Goal: Use online tool/utility: Use online tool/utility

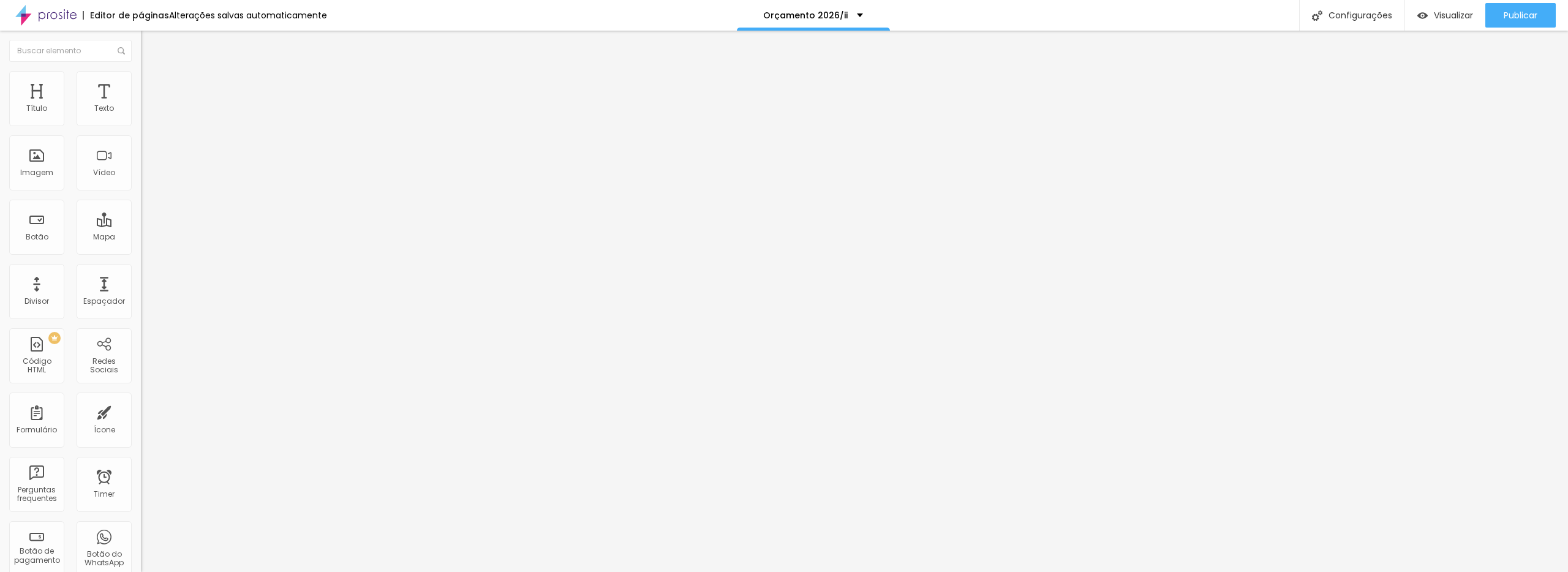
click at [141, 78] on img at bounding box center [146, 77] width 11 height 11
click at [152, 72] on span "Estilo" at bounding box center [161, 68] width 19 height 11
click at [146, 113] on icon "button" at bounding box center [150, 110] width 7 height 7
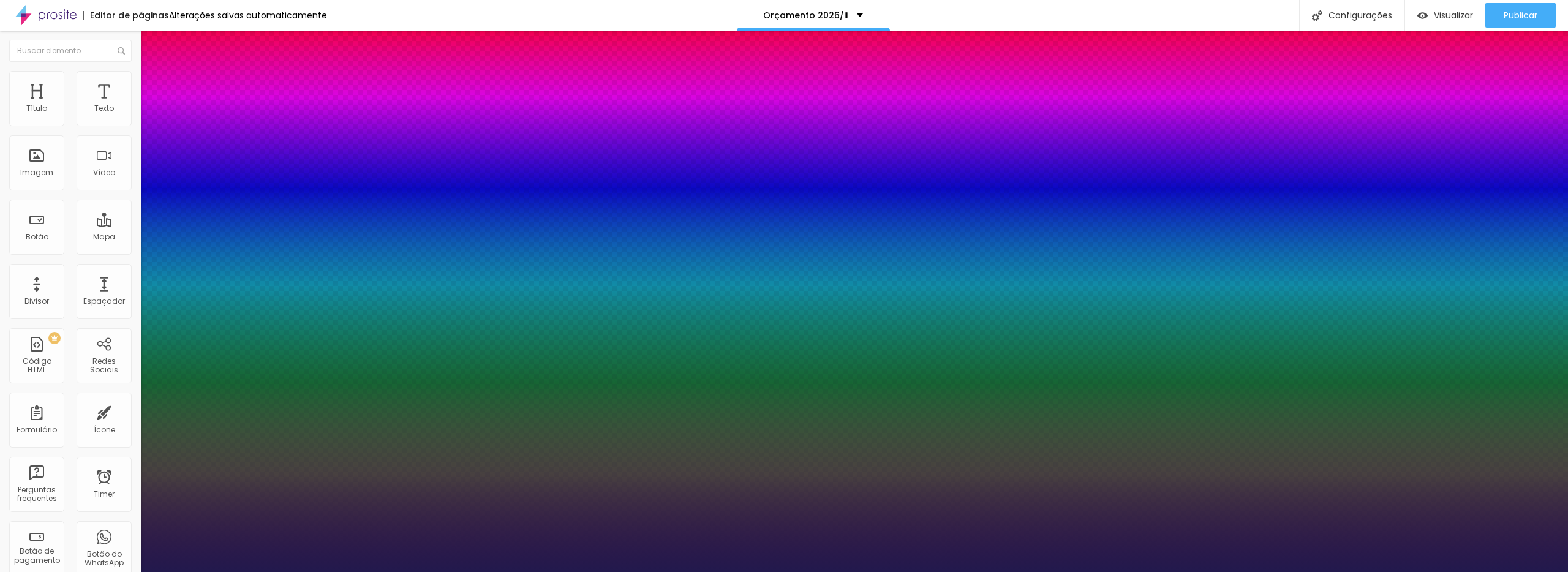
type input "17"
type input "15"
type input "14"
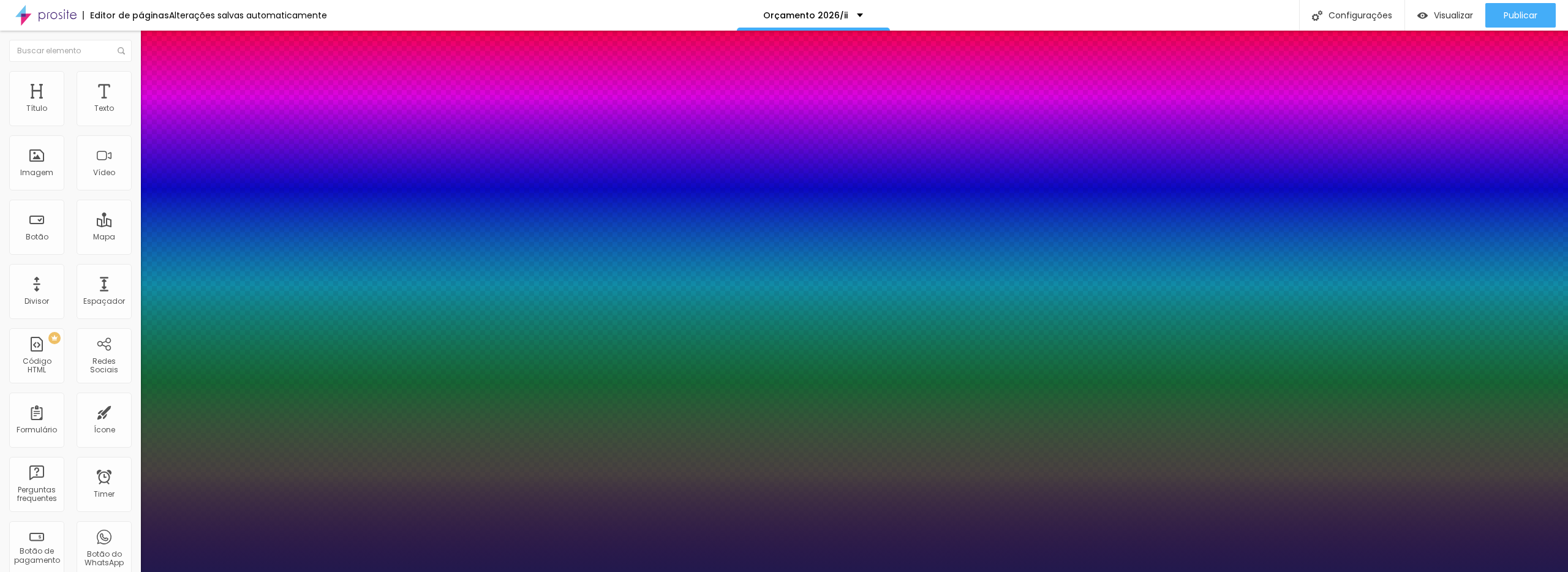
type input "14"
type input "13"
type input "12"
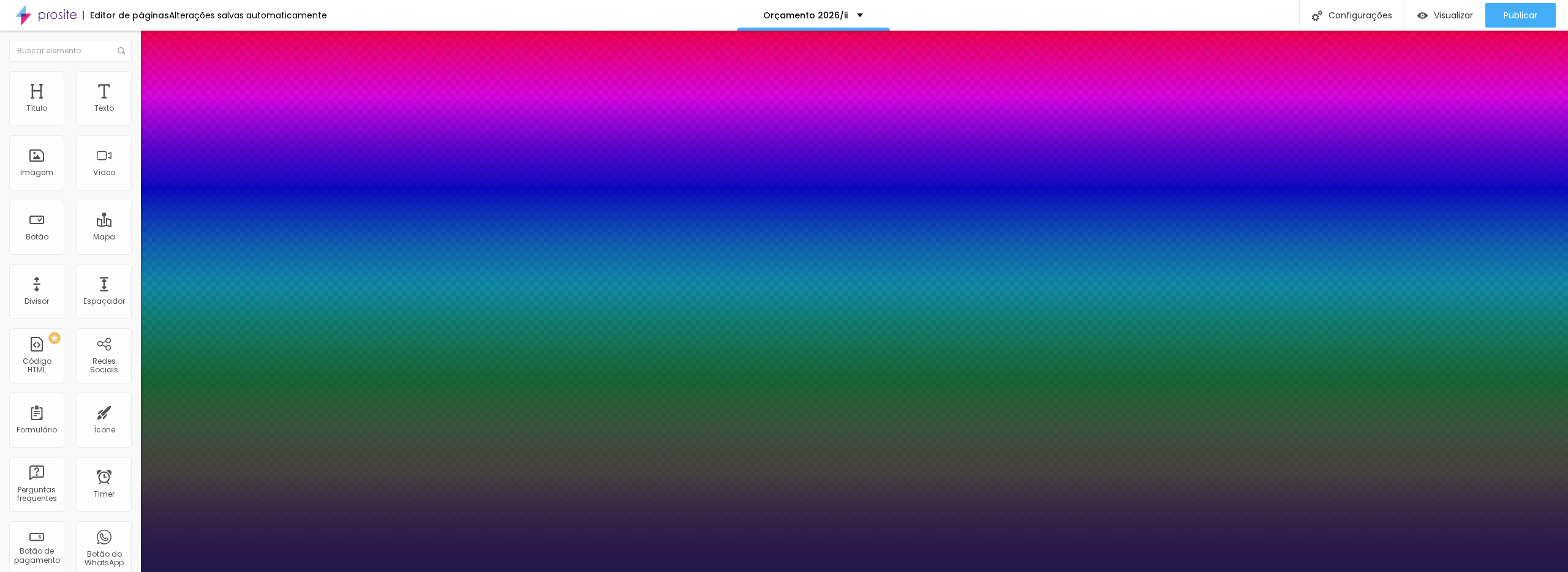
type input "11"
type input "10"
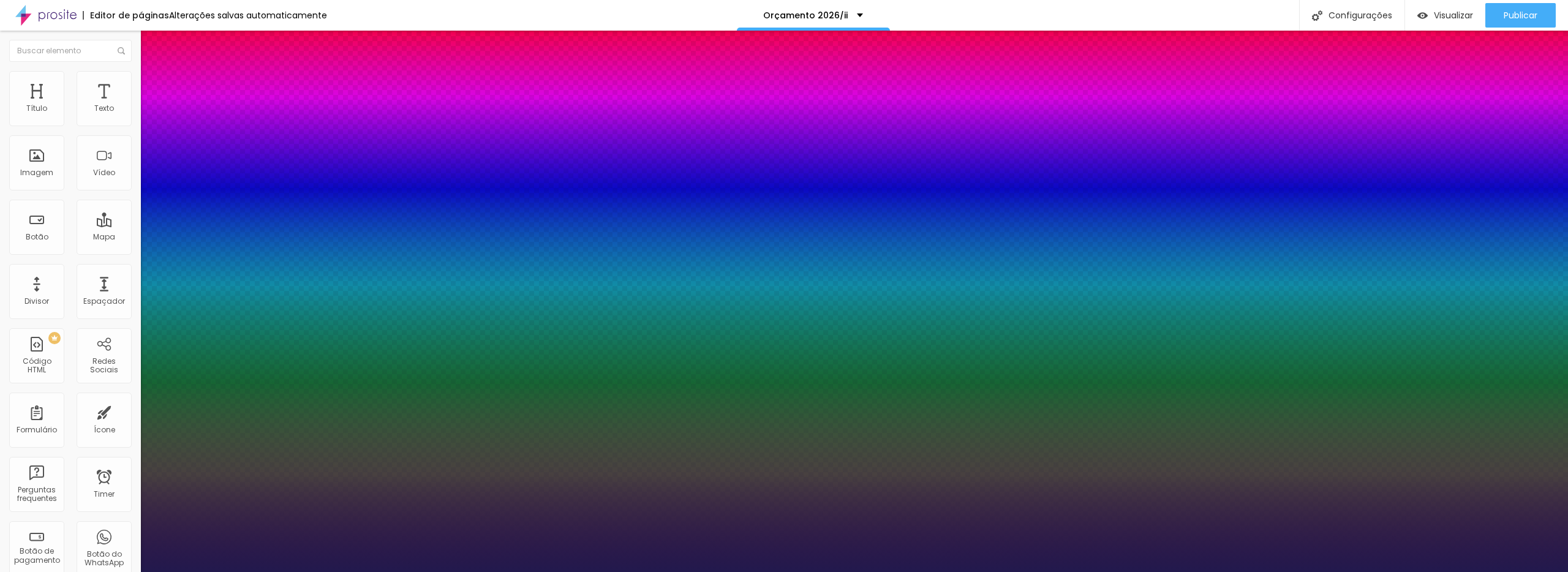
type input "10"
type input "11"
type input "12"
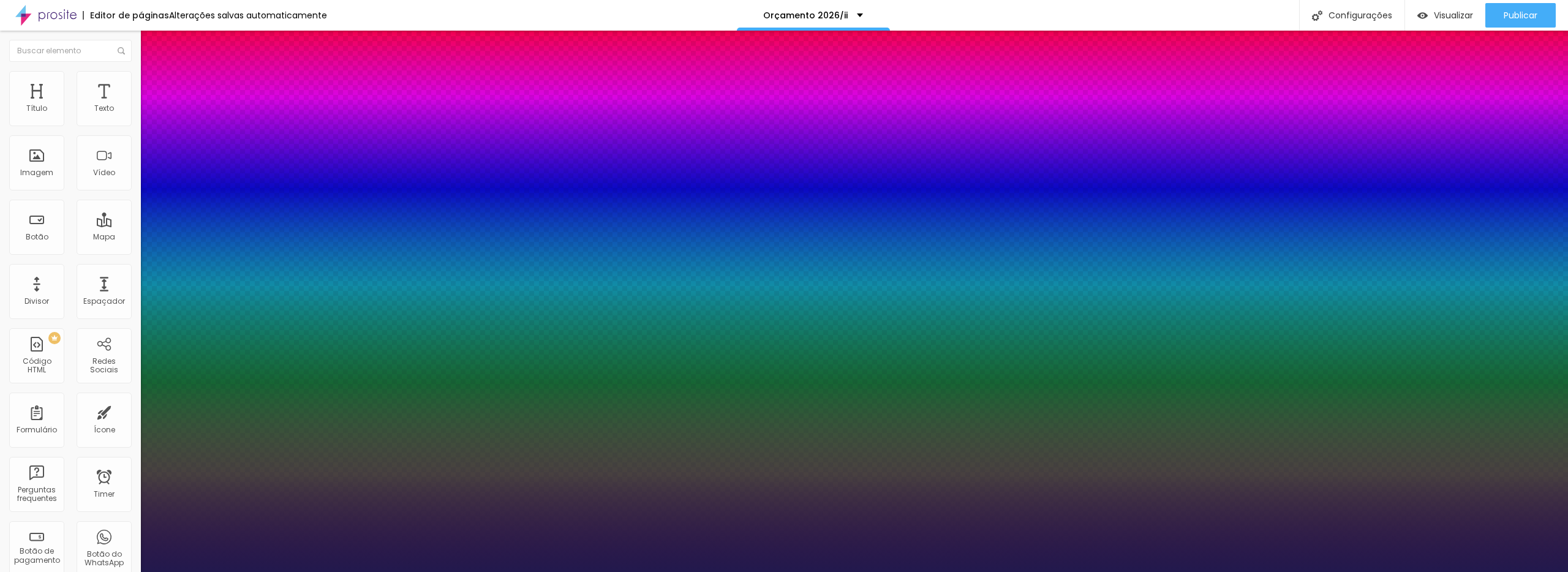
type input "12"
type input "13"
type input "14"
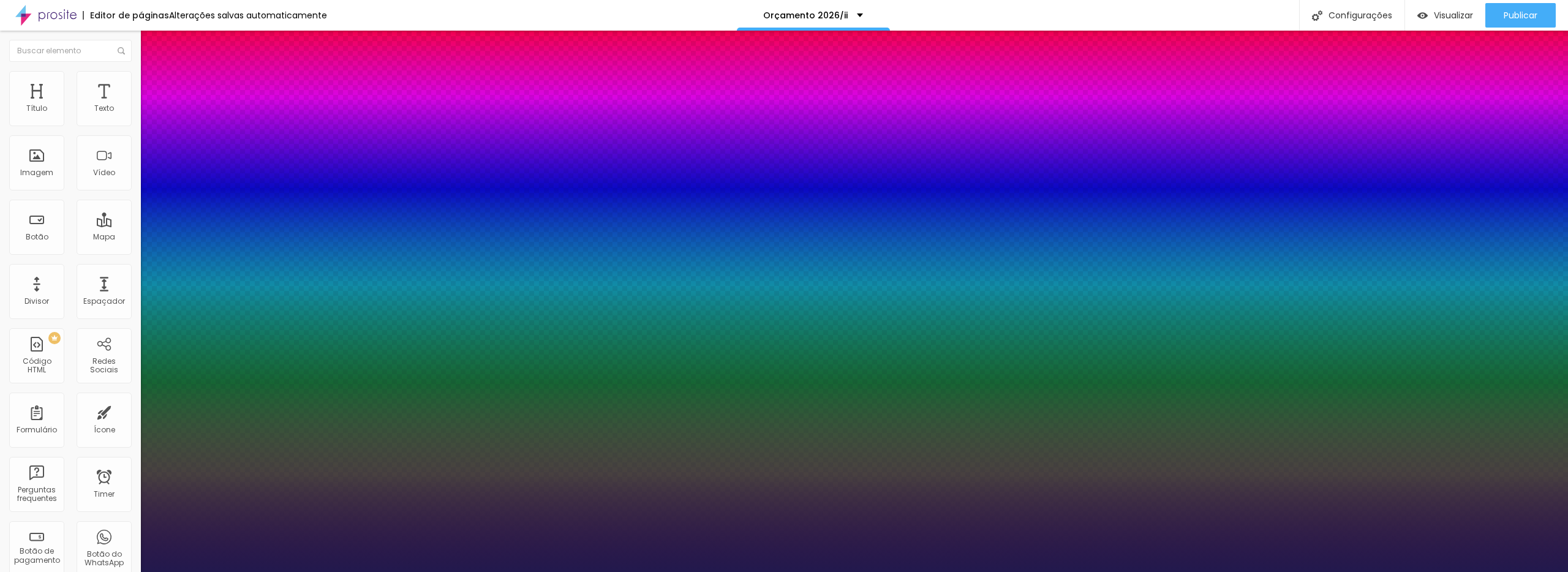
type input "15"
type input "16"
type input "17"
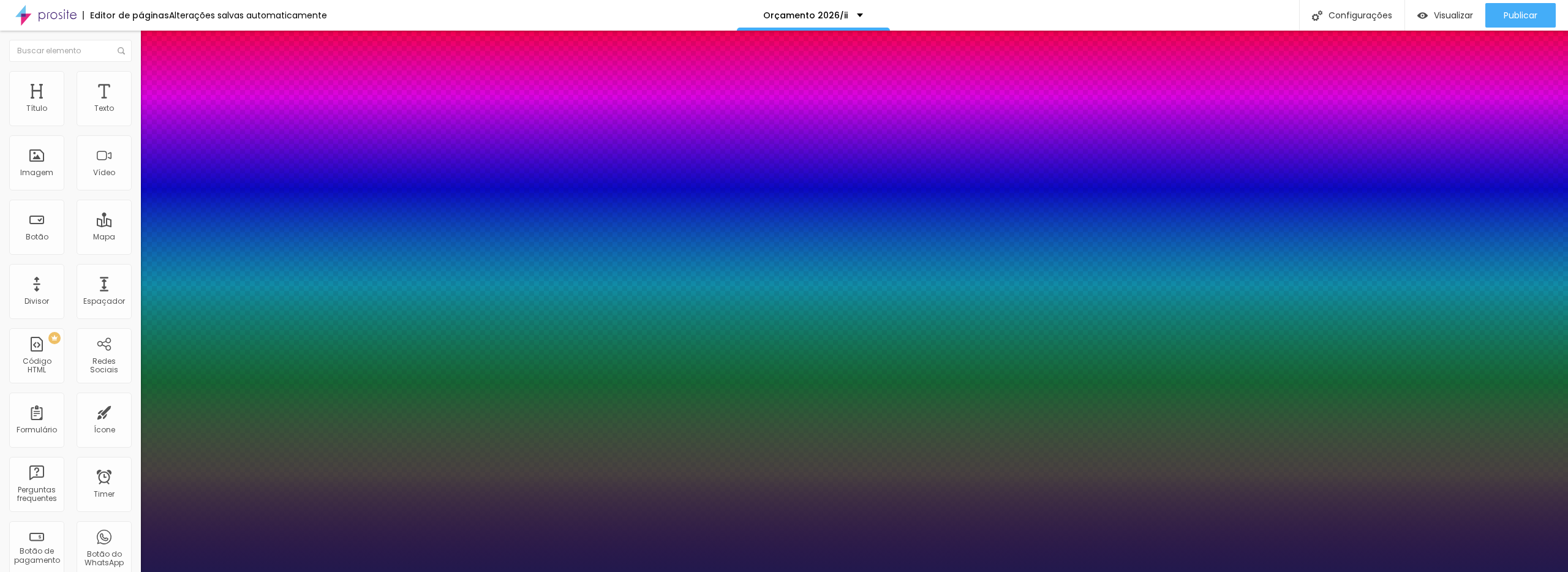
type input "17"
drag, startPoint x: 160, startPoint y: 209, endPoint x: 166, endPoint y: 209, distance: 6.0
type input "17"
click at [1091, 571] on div at bounding box center [784, 572] width 1568 height 0
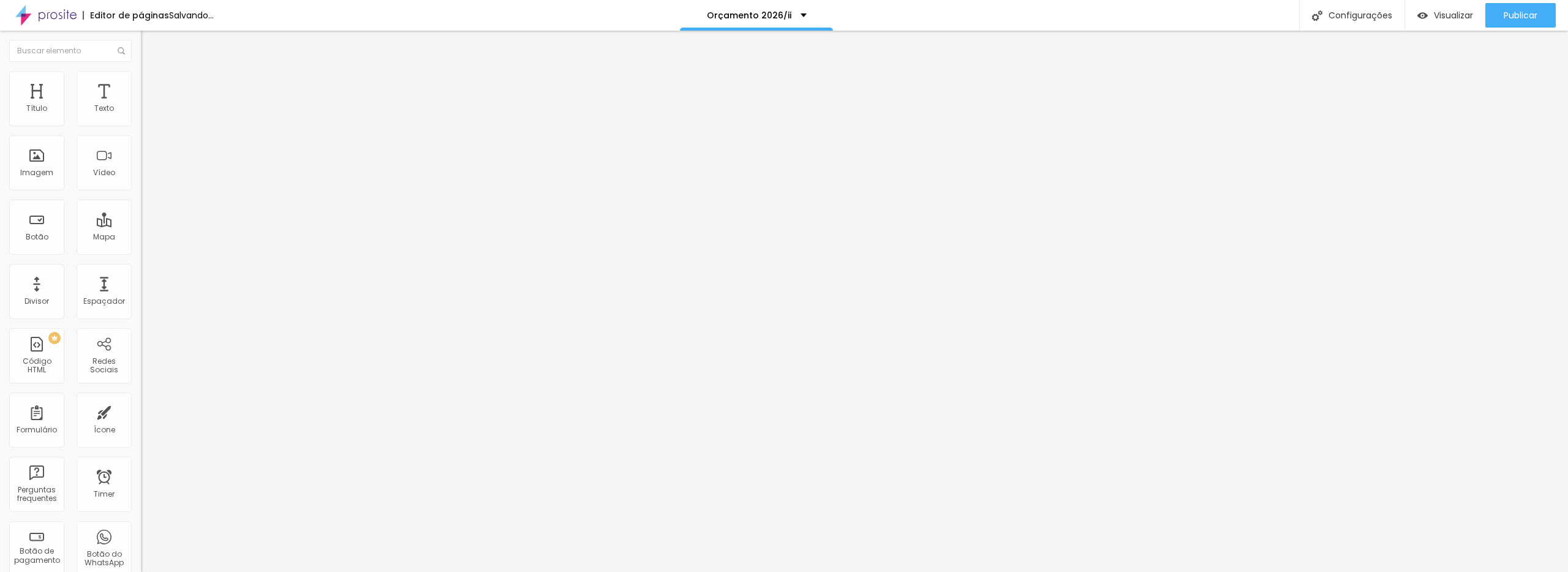
click at [146, 113] on icon "button" at bounding box center [150, 110] width 7 height 7
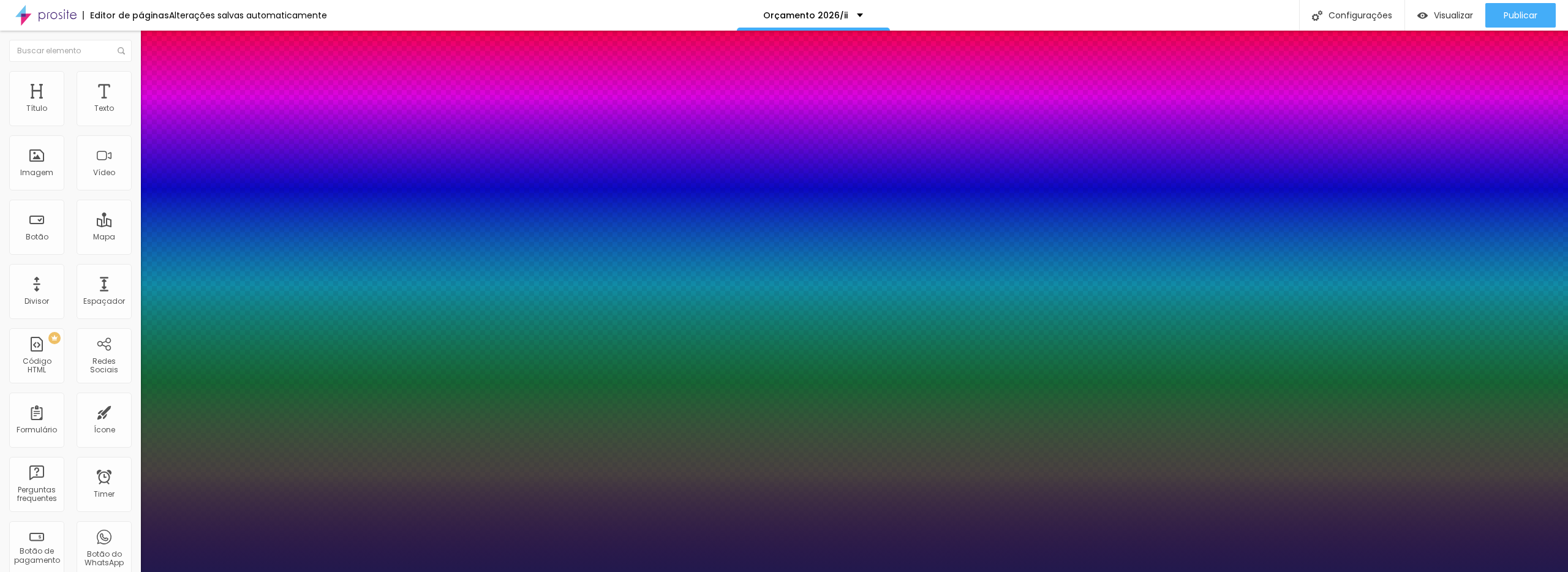
click at [1095, 571] on div at bounding box center [784, 572] width 1568 height 0
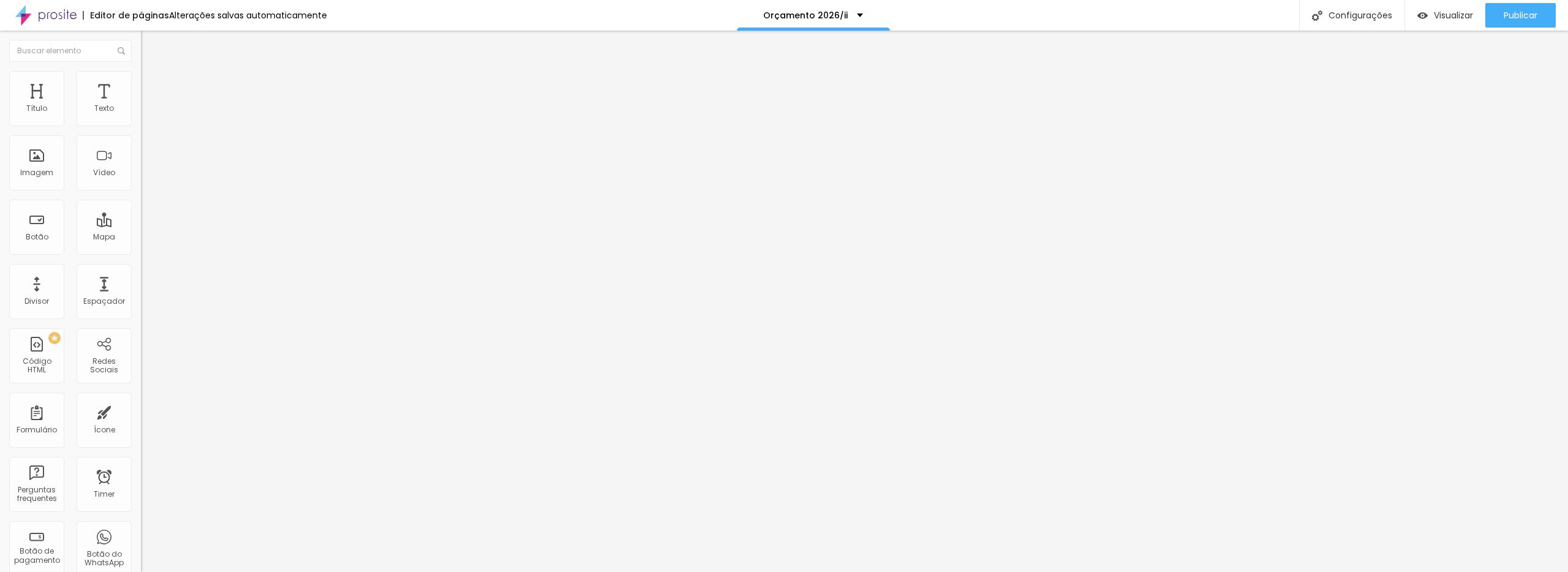
click at [141, 117] on button "button" at bounding box center [149, 111] width 17 height 13
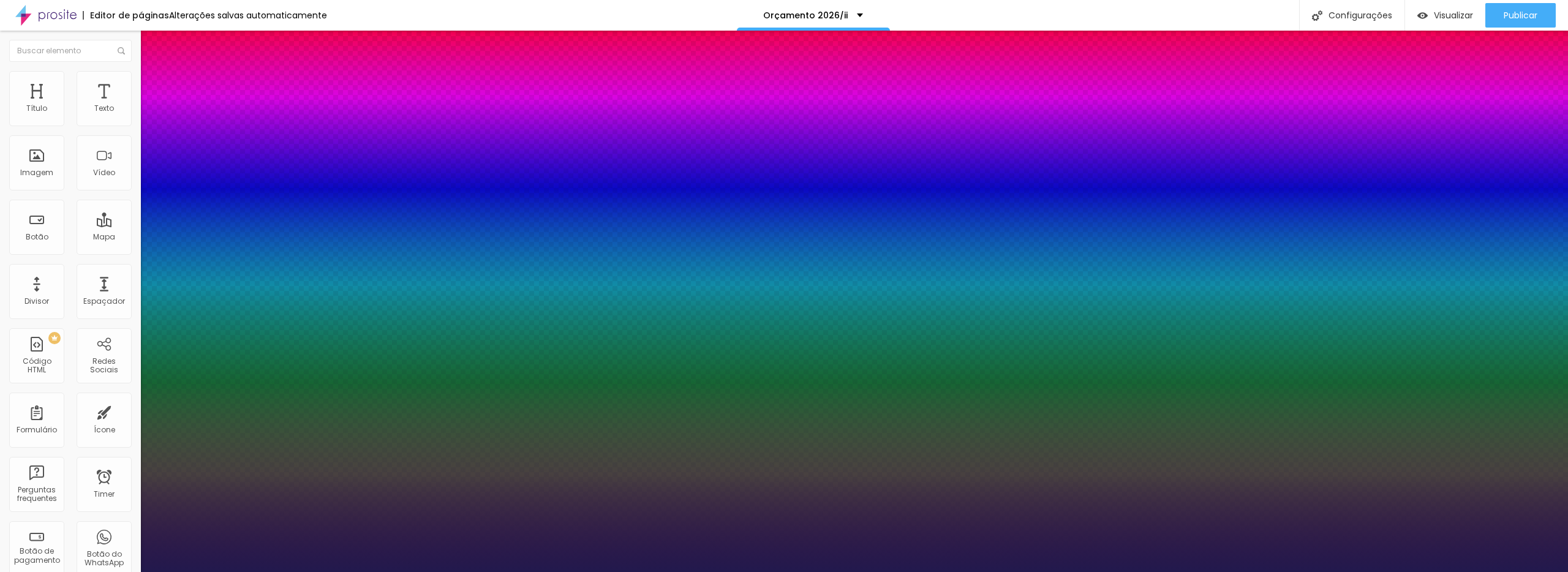
type input "15"
type input "16"
type input "17"
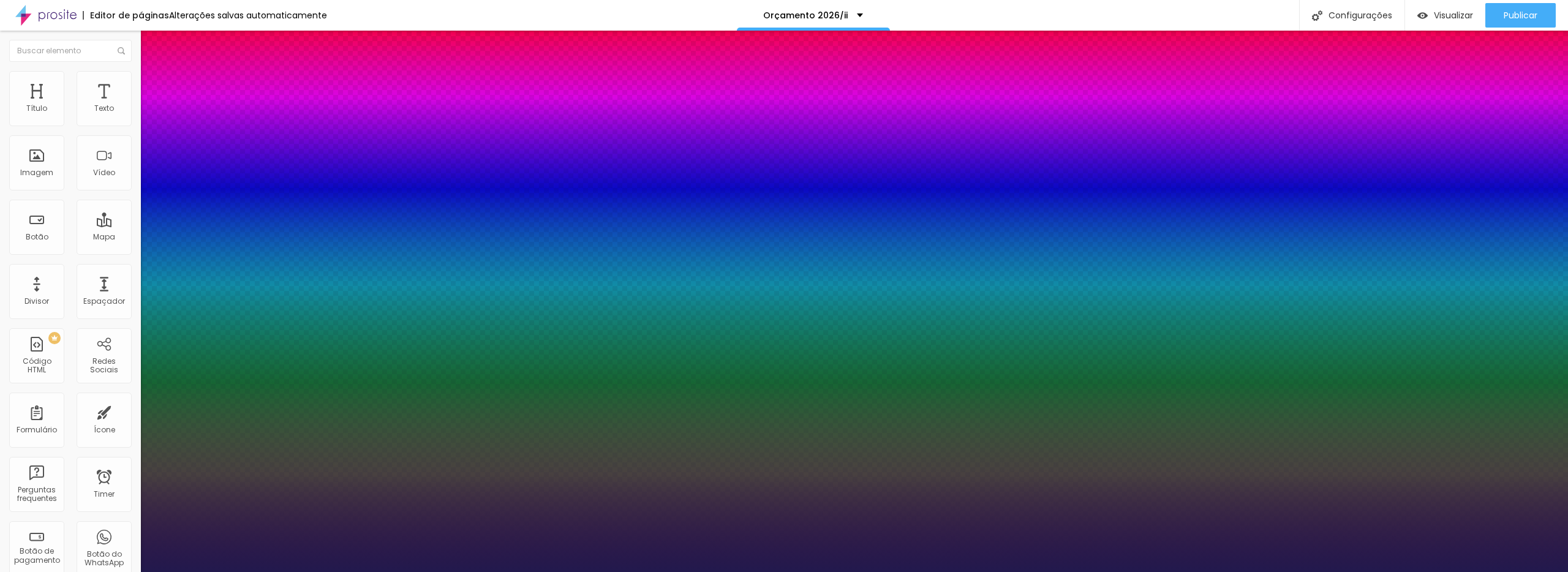
type input "17"
type input "18"
type input "19"
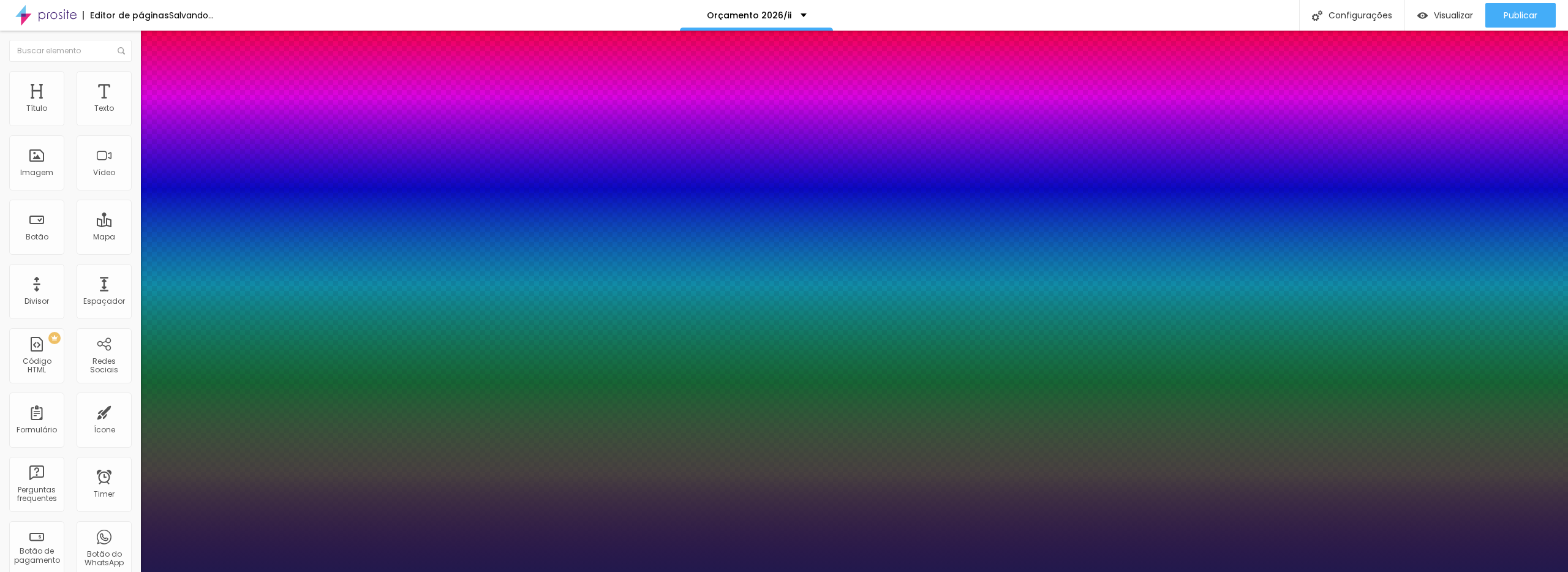
type input "20"
click at [1117, 571] on div at bounding box center [784, 572] width 1568 height 0
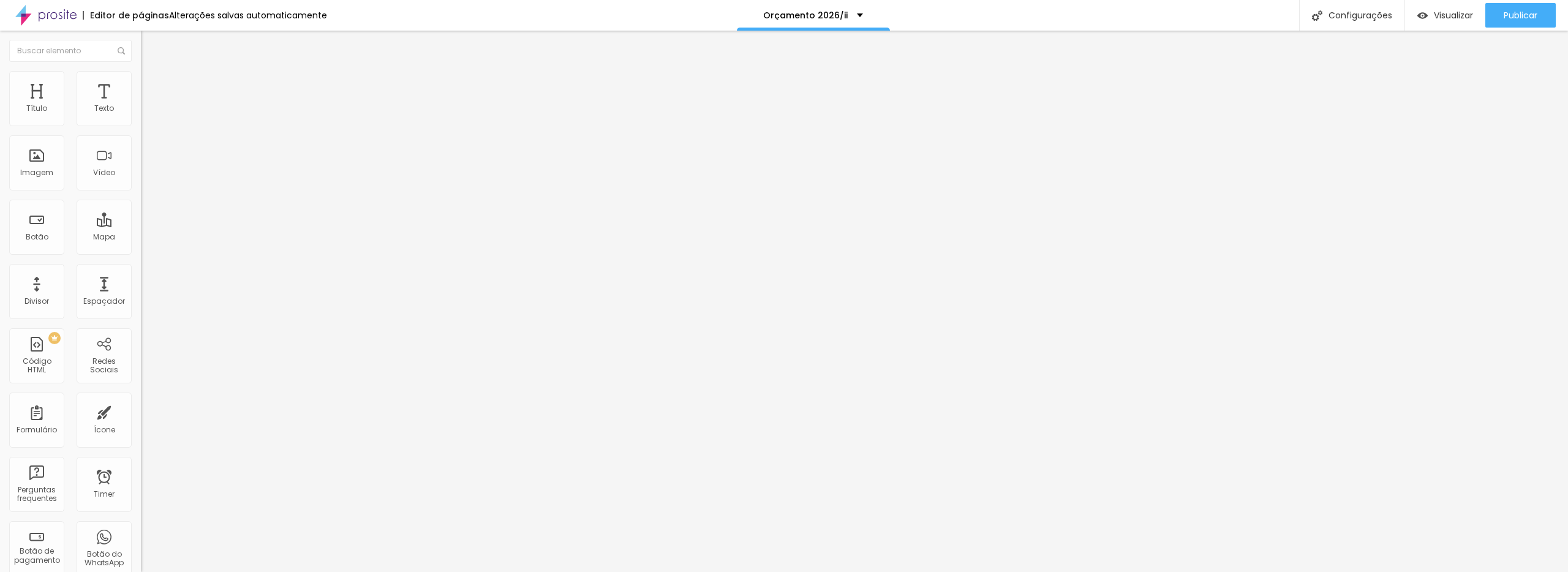
click at [146, 113] on icon "button" at bounding box center [150, 110] width 7 height 7
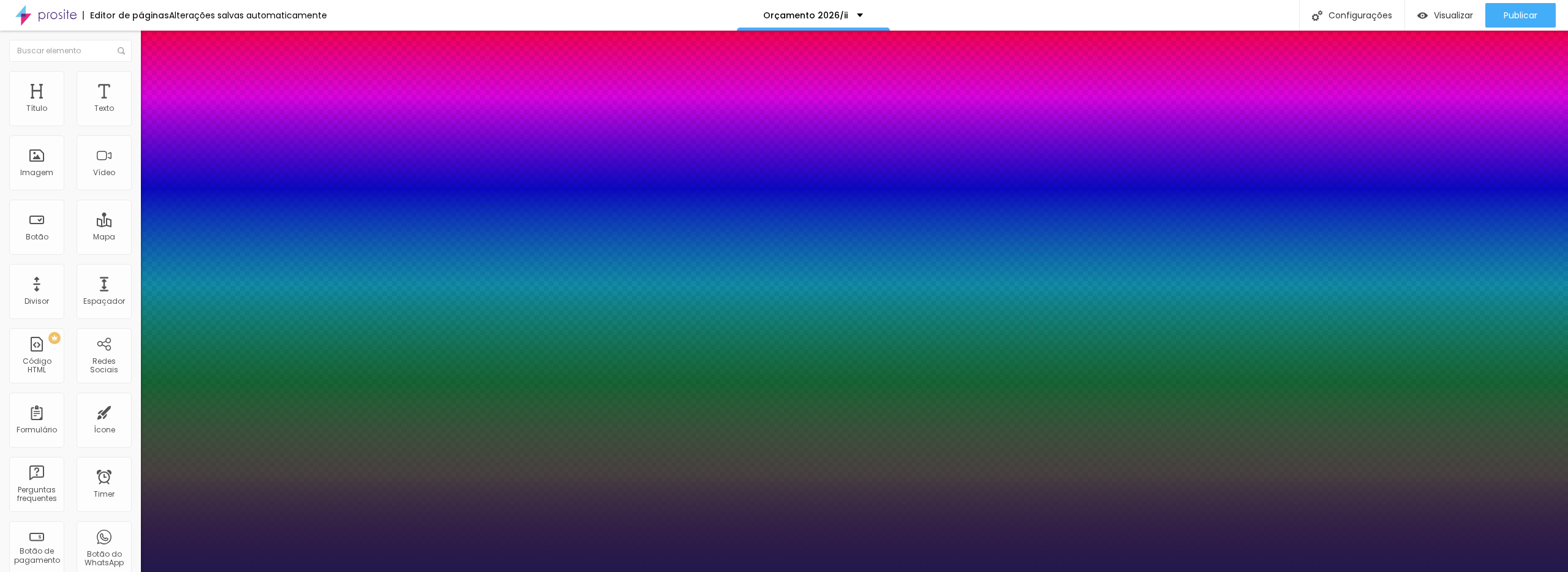
type input "16"
type input "15"
type input "14"
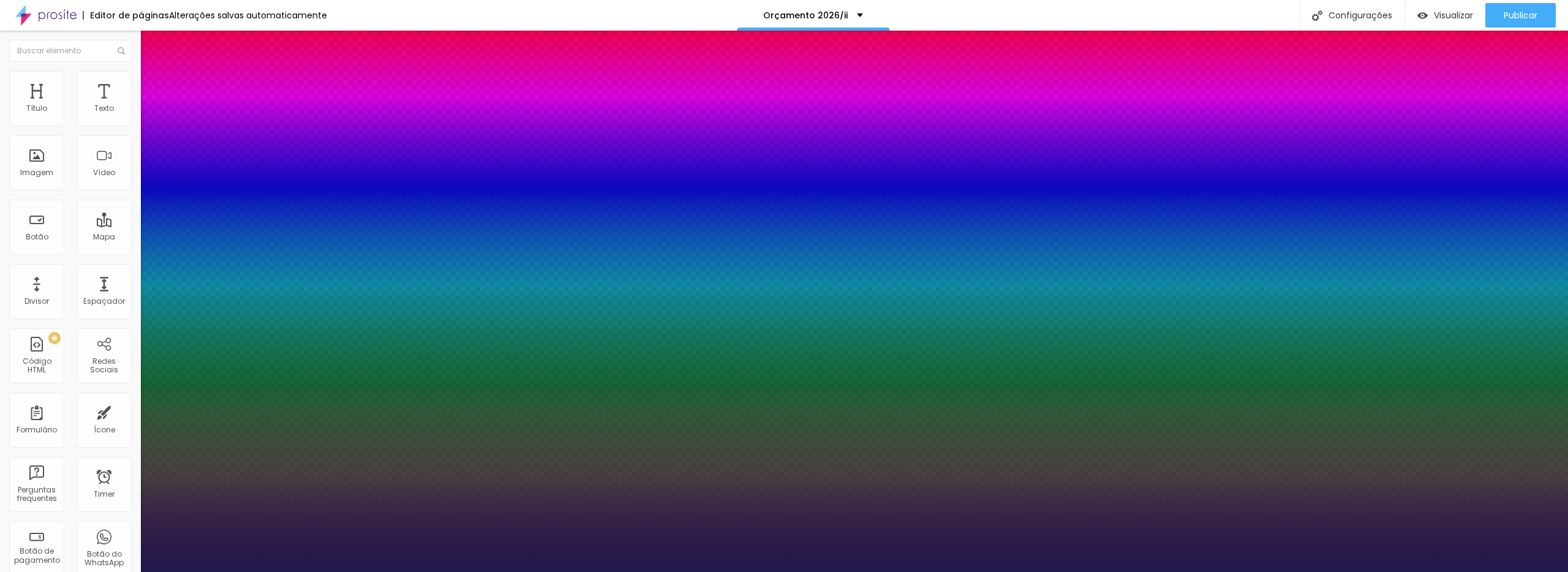
type input "14"
type input "13"
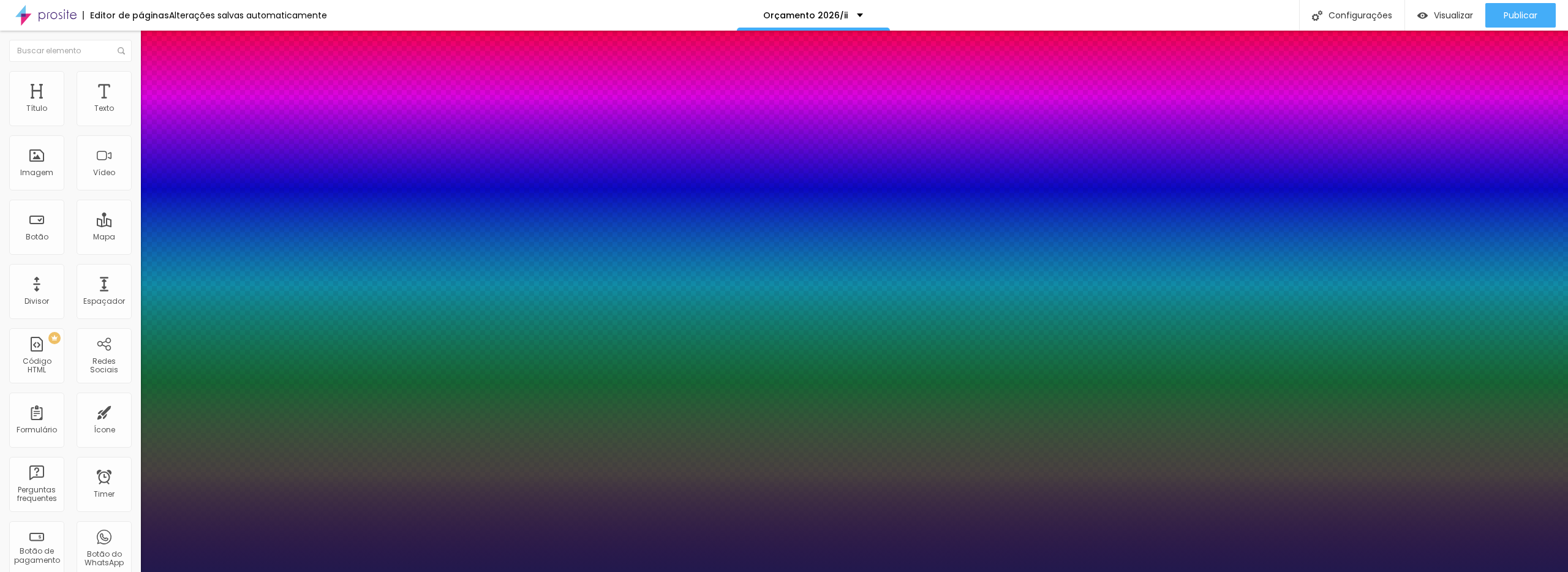
click at [1311, 571] on div at bounding box center [784, 572] width 1568 height 0
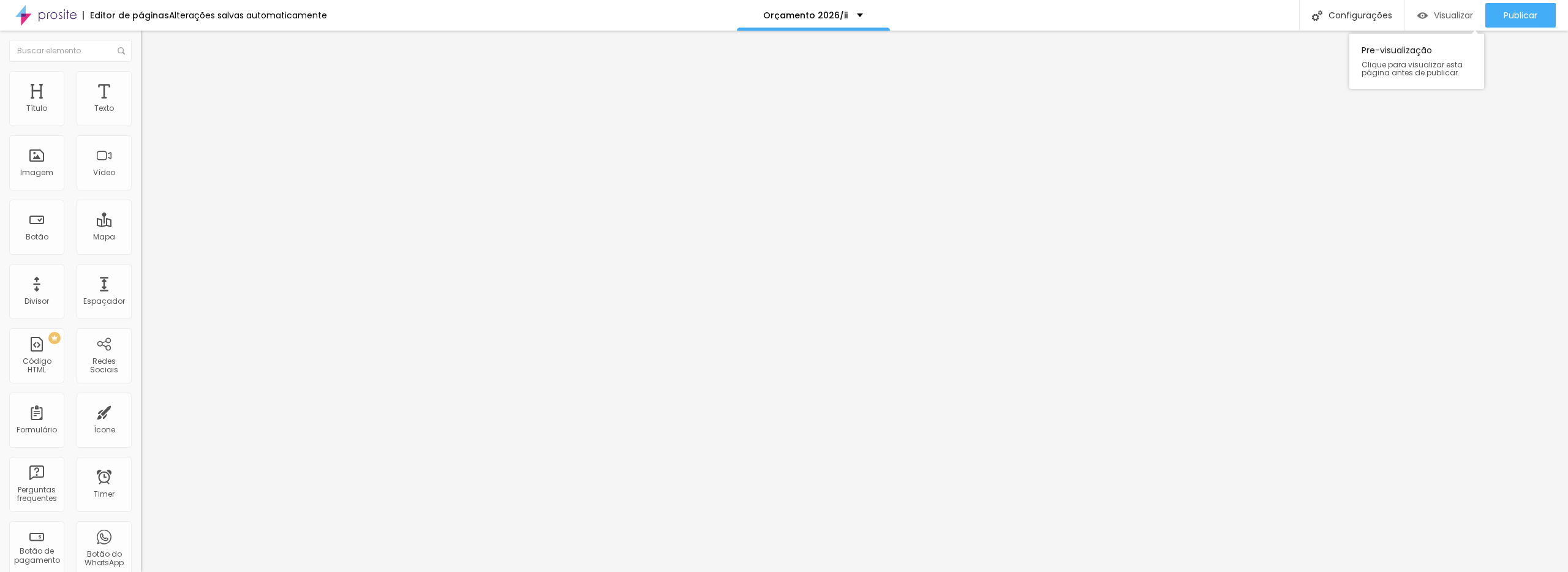
click at [1443, 12] on span "Visualizar" at bounding box center [1453, 15] width 39 height 10
